Goal: Check status: Check status

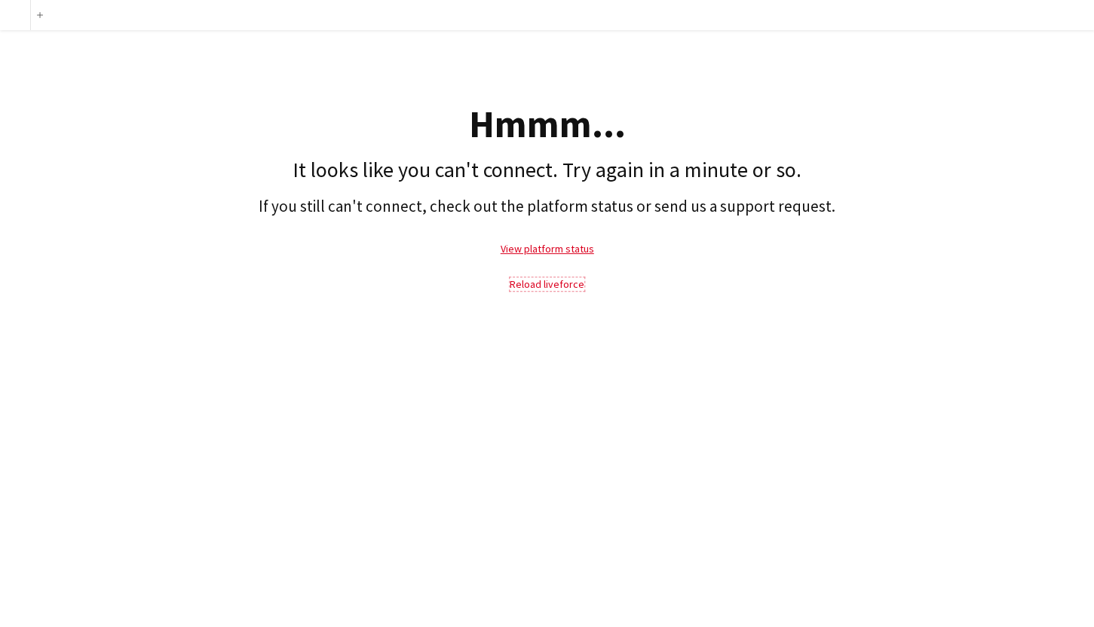
click at [540, 283] on link "Reload liveforce" at bounding box center [547, 284] width 75 height 14
click at [548, 247] on link "View platform status" at bounding box center [547, 249] width 93 height 14
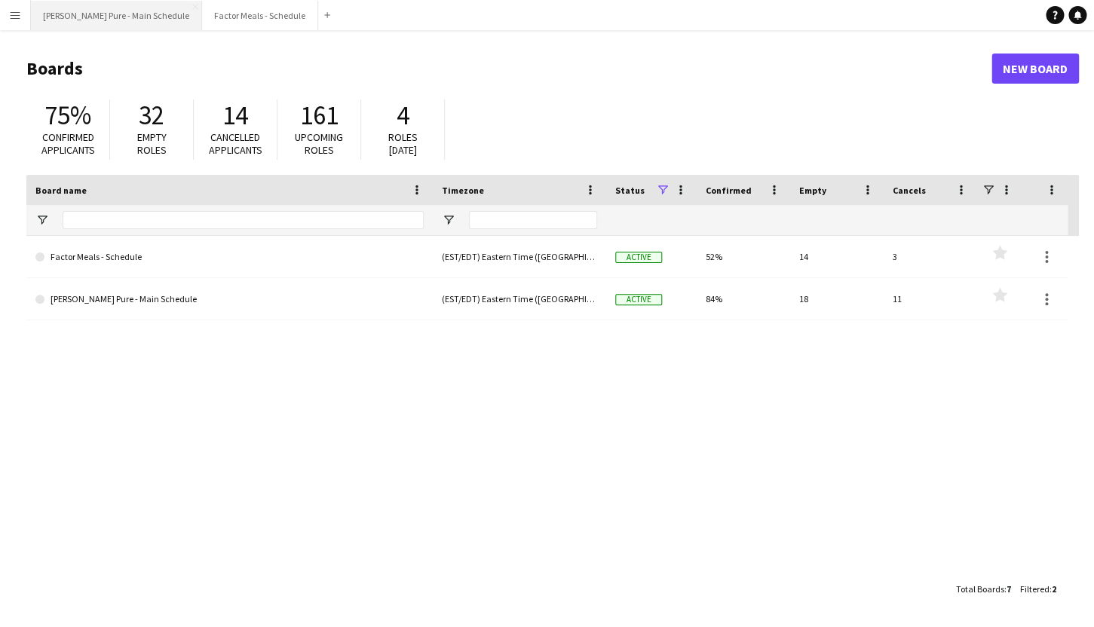
click at [108, 19] on button "[PERSON_NAME] Pure - Main Schedule Close" at bounding box center [116, 15] width 171 height 29
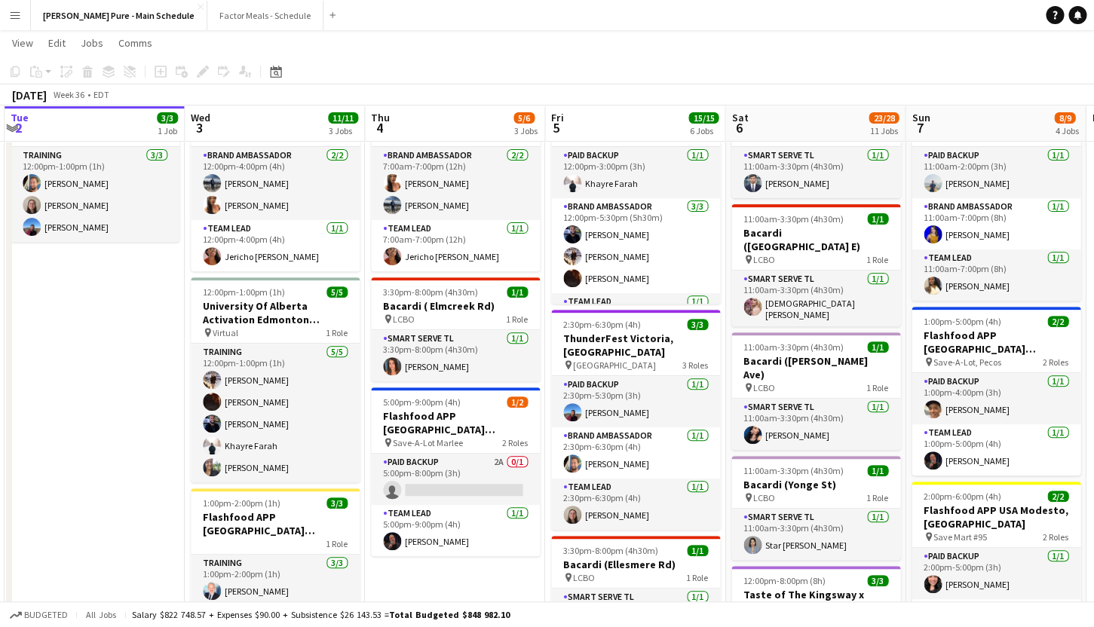
scroll to position [0, 535]
drag, startPoint x: 821, startPoint y: 510, endPoint x: 646, endPoint y: 467, distance: 180.1
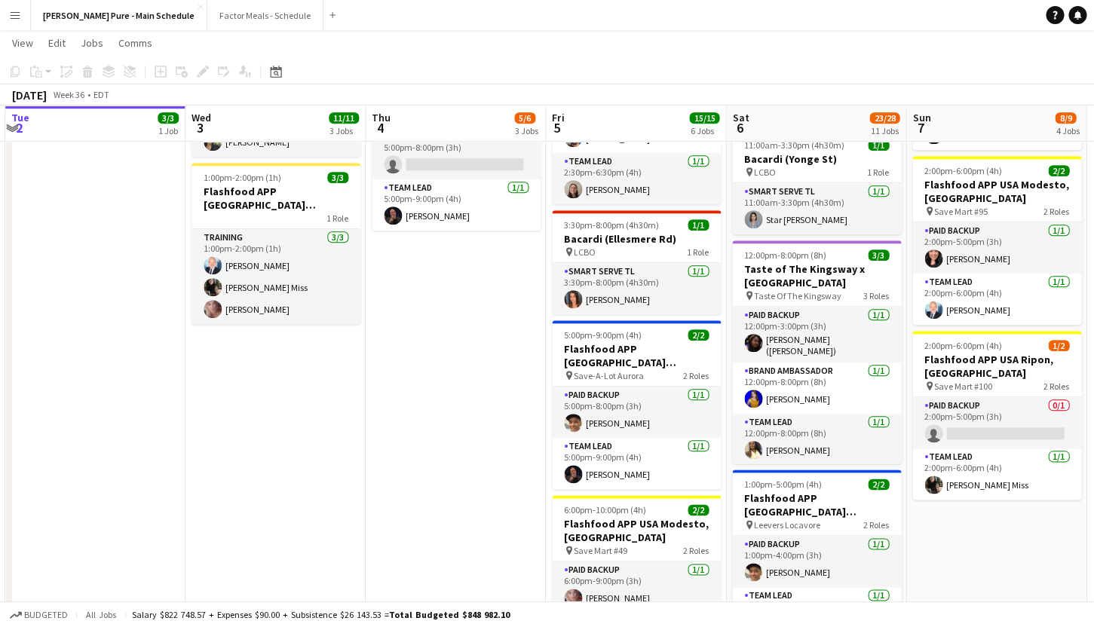
scroll to position [425, 0]
